Goal: Communication & Community: Connect with others

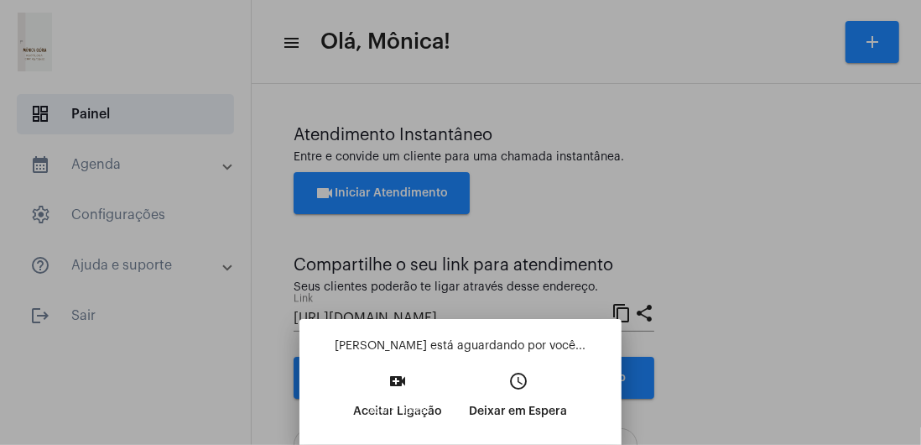
click at [409, 432] on mat-tooltip-component "Aceitar ligação" at bounding box center [399, 410] width 97 height 43
click at [407, 432] on mat-tooltip-component "Aceitar ligação" at bounding box center [399, 410] width 97 height 43
click at [396, 432] on mat-tooltip-component "Aceitar ligação" at bounding box center [399, 410] width 97 height 43
click at [411, 438] on button "video_call Aceitar Ligação" at bounding box center [399, 402] width 116 height 72
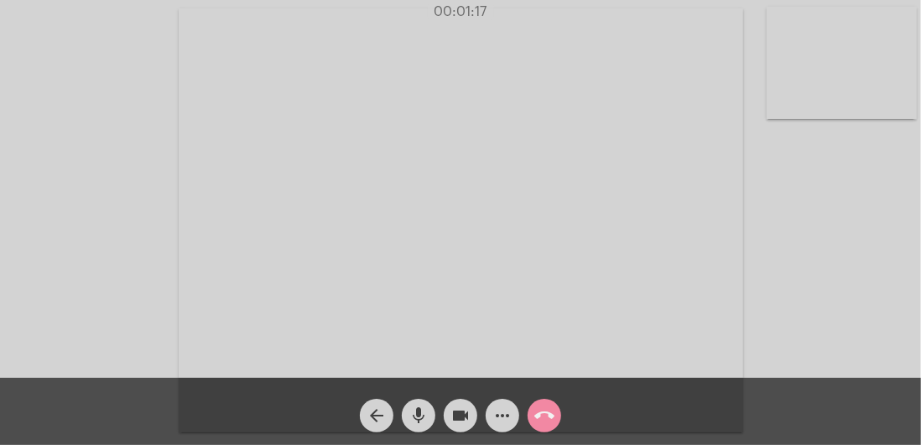
click at [831, 54] on video at bounding box center [842, 63] width 150 height 112
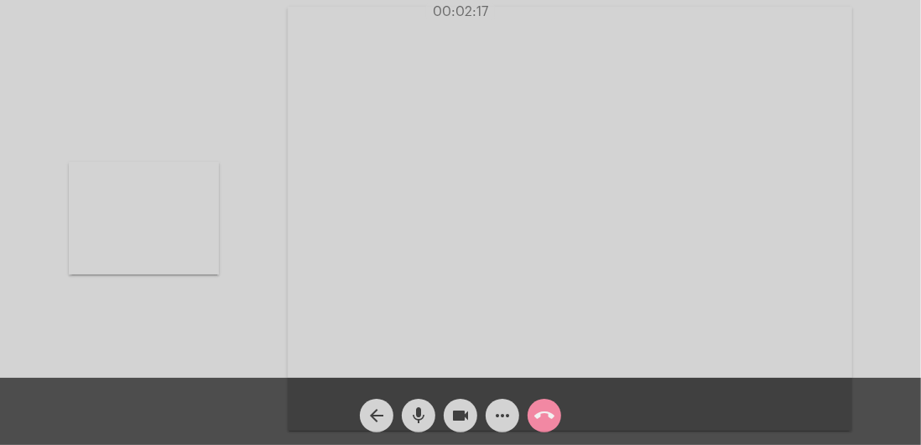
click at [515, 316] on video at bounding box center [570, 219] width 565 height 424
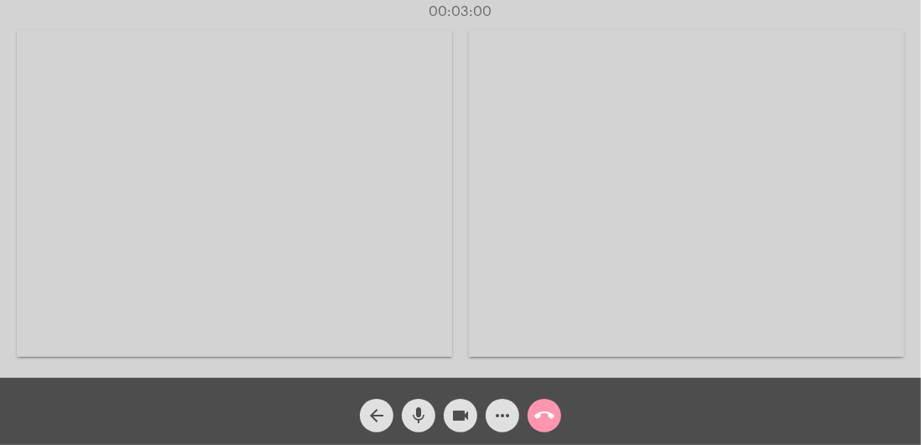
click at [398, 322] on video at bounding box center [234, 193] width 435 height 326
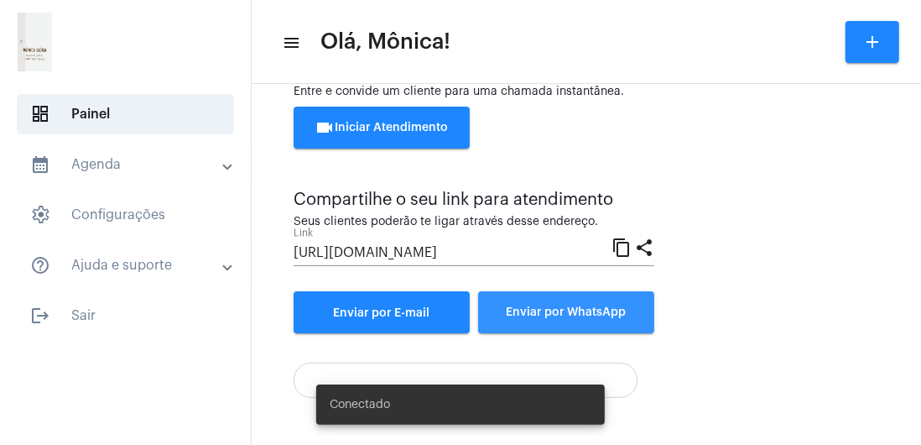
scroll to position [397, 0]
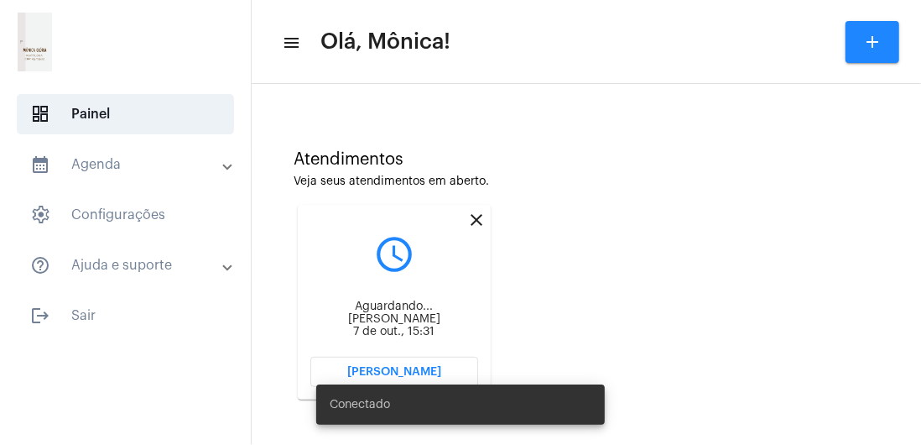
click at [412, 370] on span "[PERSON_NAME]" at bounding box center [394, 372] width 94 height 12
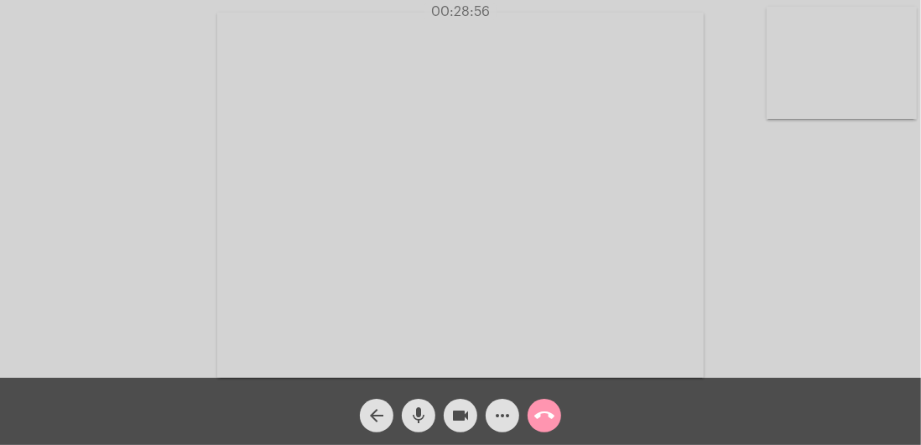
click at [542, 415] on mat-icon "call_end" at bounding box center [544, 415] width 20 height 20
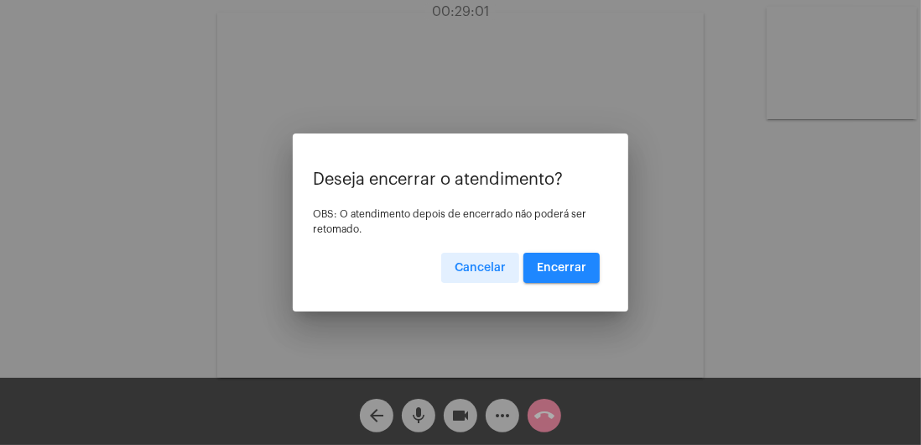
click at [569, 273] on button "Encerrar" at bounding box center [561, 268] width 76 height 30
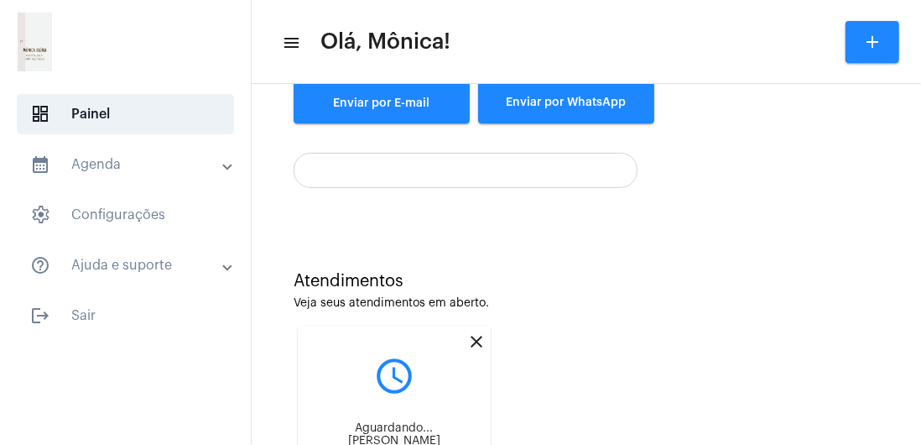
scroll to position [397, 0]
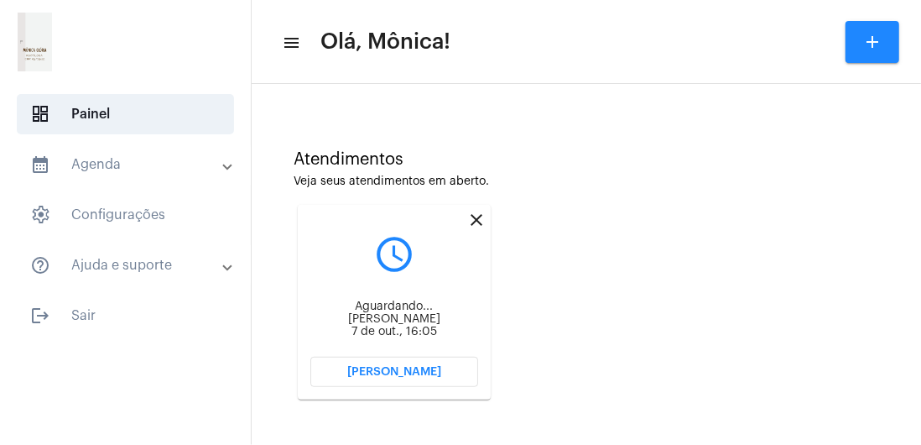
click at [413, 377] on button "[PERSON_NAME]" at bounding box center [394, 372] width 168 height 30
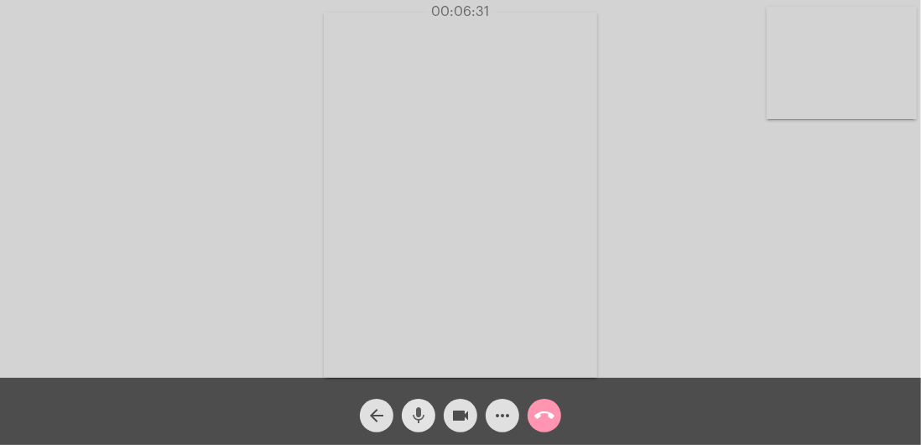
click at [415, 419] on mat-icon "mic" at bounding box center [419, 415] width 20 height 20
click at [414, 420] on mat-icon "mic_off" at bounding box center [419, 415] width 20 height 20
click at [414, 423] on mat-icon "mic" at bounding box center [419, 415] width 20 height 20
click at [414, 413] on mat-icon "mic_off" at bounding box center [419, 415] width 20 height 20
